Goal: Information Seeking & Learning: Learn about a topic

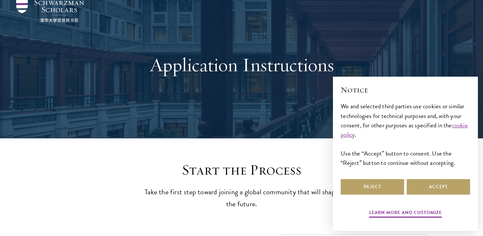
scroll to position [130, 0]
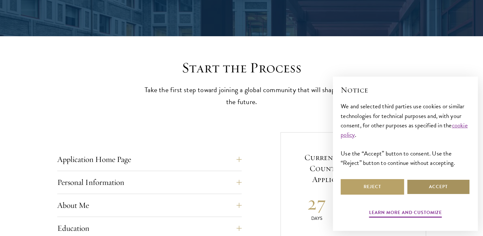
click at [446, 187] on button "Accept" at bounding box center [438, 187] width 63 height 16
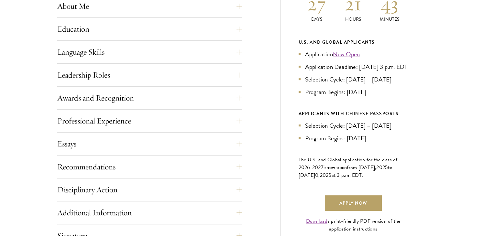
scroll to position [421, 0]
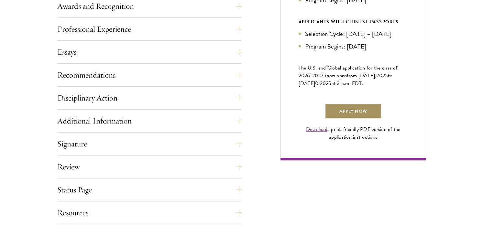
click at [348, 119] on link "Apply Now" at bounding box center [353, 112] width 57 height 16
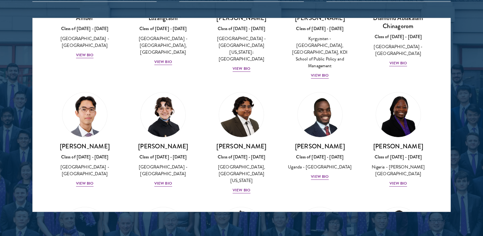
scroll to position [97, 0]
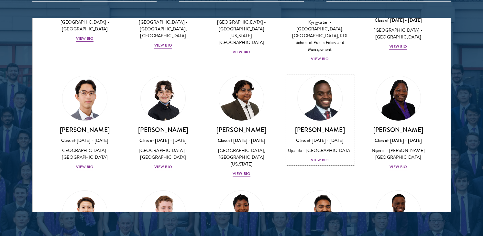
click at [313, 159] on div "View Bio" at bounding box center [320, 160] width 18 height 6
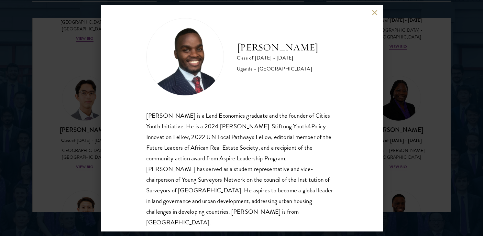
scroll to position [11, 0]
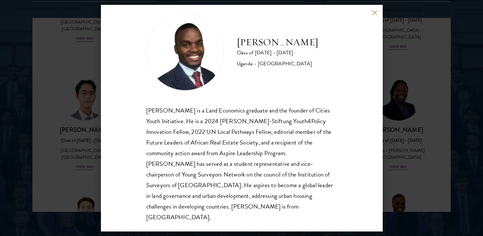
click at [373, 13] on button at bounding box center [375, 13] width 6 height 6
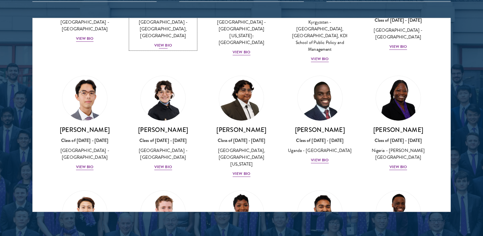
click at [159, 44] on div "View Bio" at bounding box center [163, 45] width 18 height 6
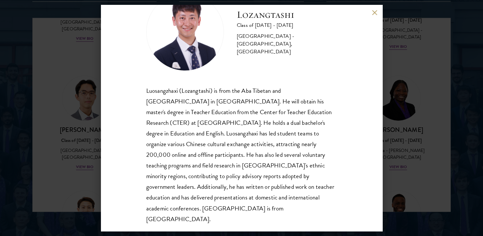
scroll to position [33, 0]
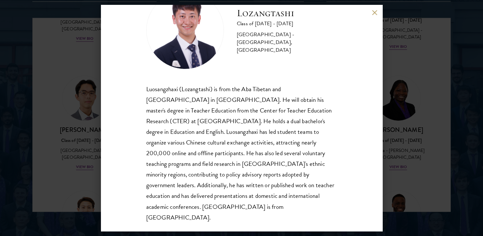
click at [376, 13] on button at bounding box center [375, 13] width 6 height 6
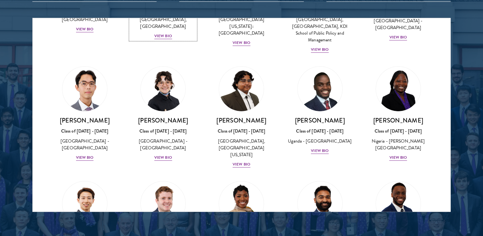
scroll to position [155, 0]
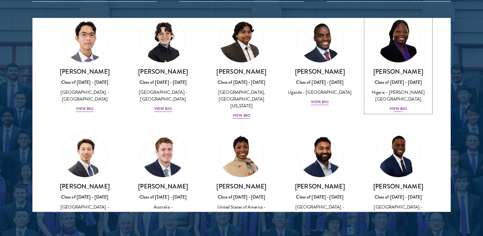
click at [395, 106] on div "View Bio" at bounding box center [399, 109] width 18 height 6
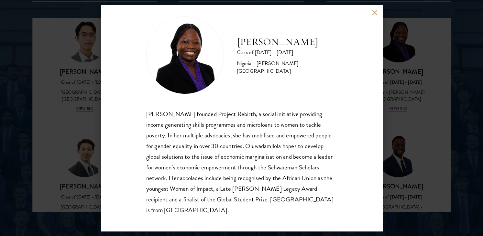
scroll to position [11, 0]
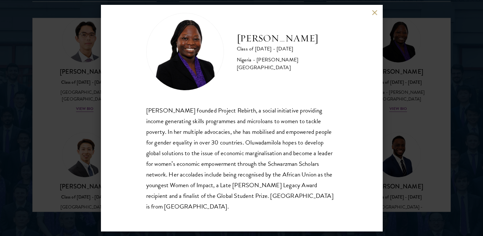
click at [375, 12] on button at bounding box center [375, 13] width 6 height 6
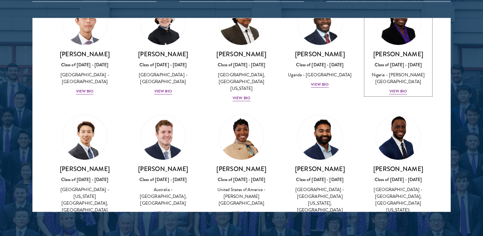
scroll to position [212, 0]
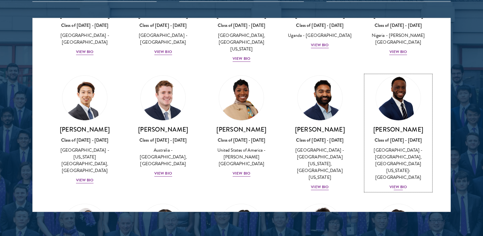
click at [392, 184] on div "View Bio" at bounding box center [399, 187] width 18 height 6
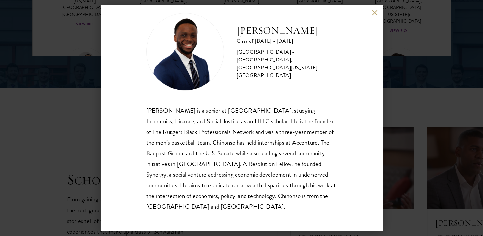
scroll to position [1004, 0]
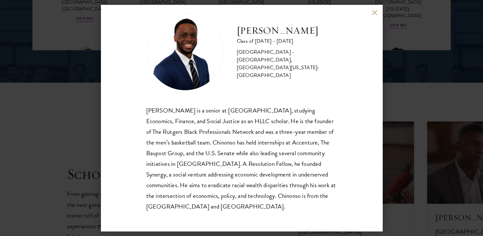
click at [373, 13] on button at bounding box center [375, 13] width 6 height 6
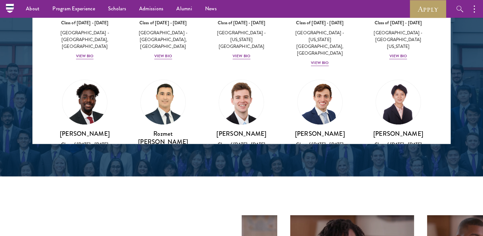
scroll to position [2835, 0]
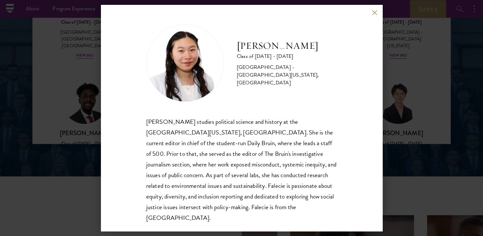
scroll to position [1, 0]
click at [375, 14] on button at bounding box center [375, 13] width 6 height 6
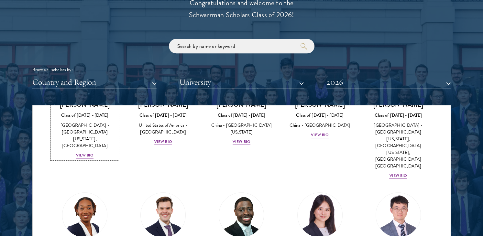
scroll to position [836, 0]
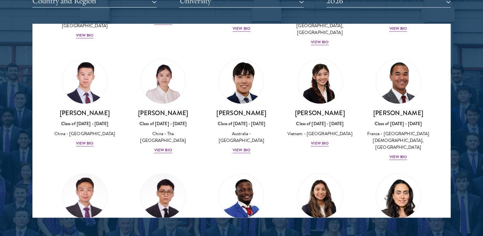
scroll to position [1815, 0]
